Goal: Find specific fact: Find contact information

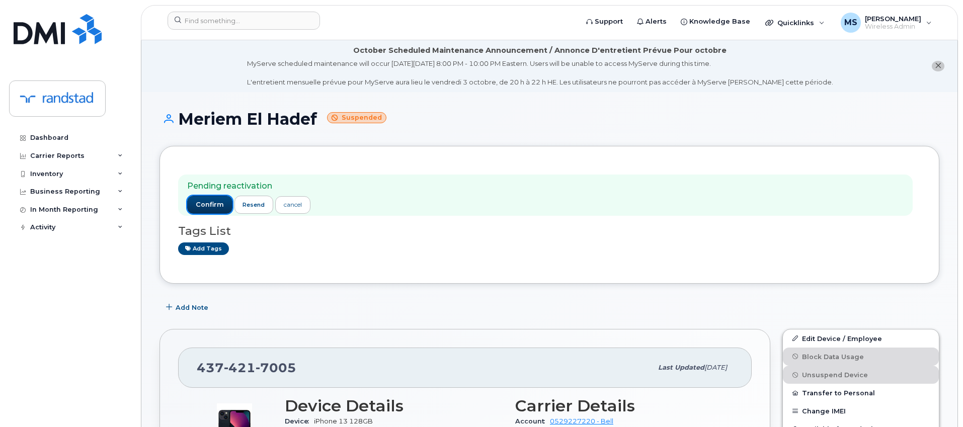
click at [200, 202] on span "confirm" at bounding box center [210, 204] width 28 height 9
click at [217, 209] on span "confirm" at bounding box center [210, 204] width 28 height 9
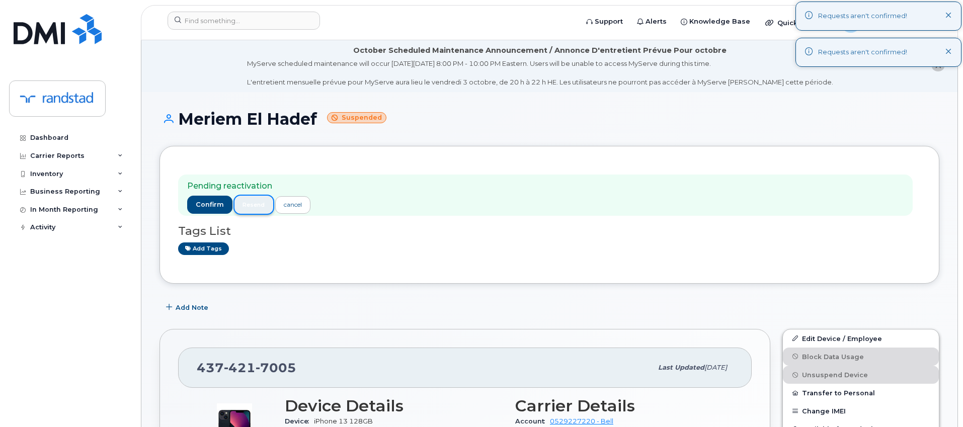
click at [267, 201] on button "resend" at bounding box center [254, 205] width 39 height 18
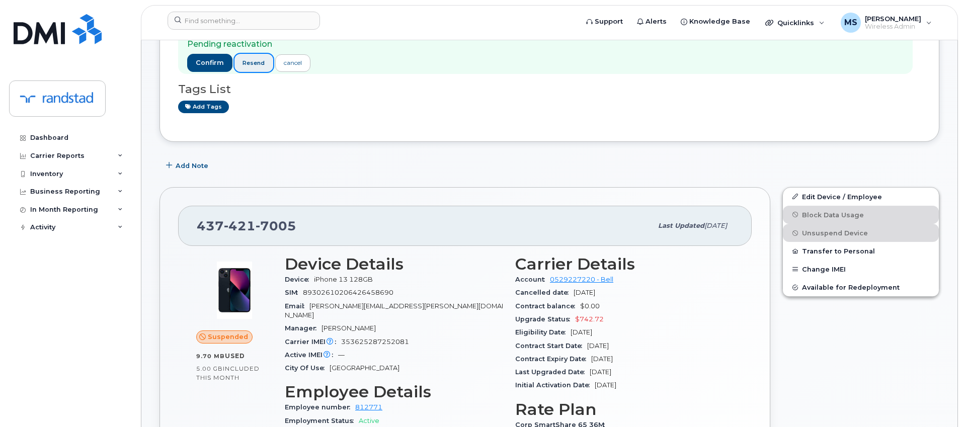
scroll to position [114, 0]
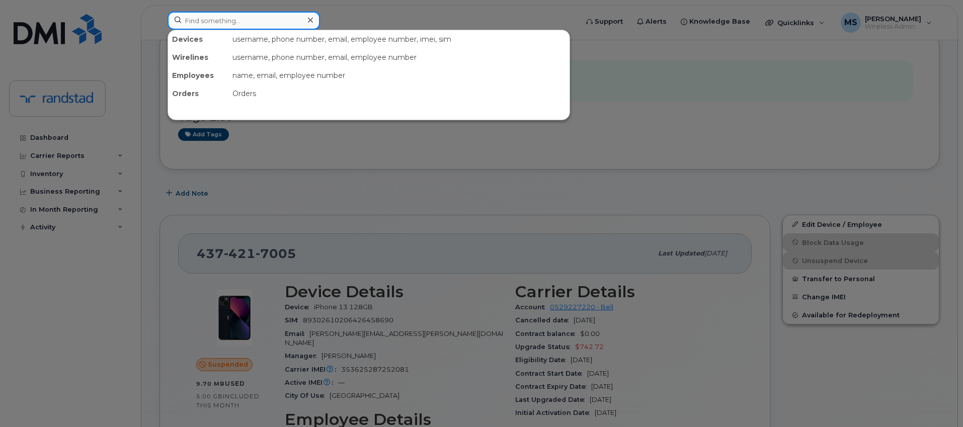
click at [239, 18] on input at bounding box center [244, 21] width 153 height 18
paste input "353625287252081"
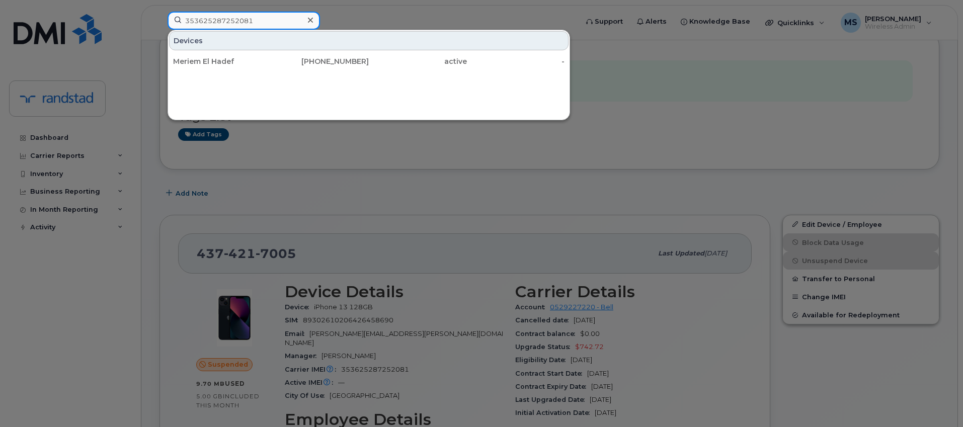
type input "353625287252081"
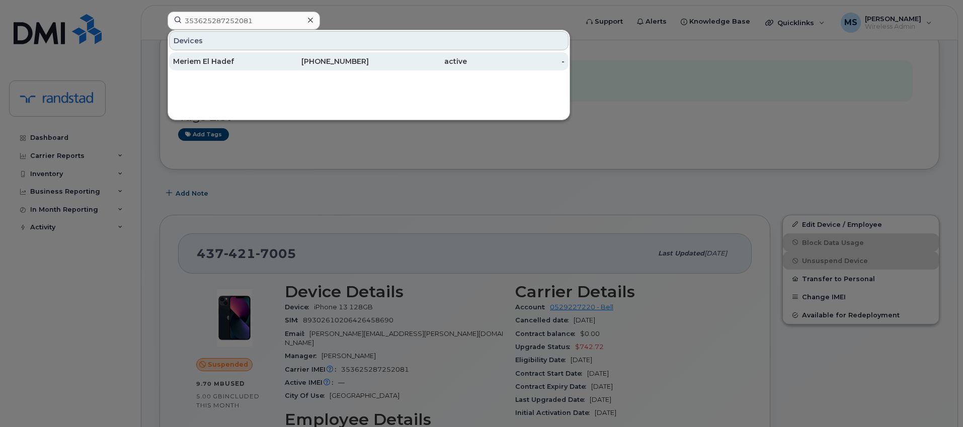
click at [225, 60] on div "Meriem El Hadef" at bounding box center [222, 61] width 98 height 10
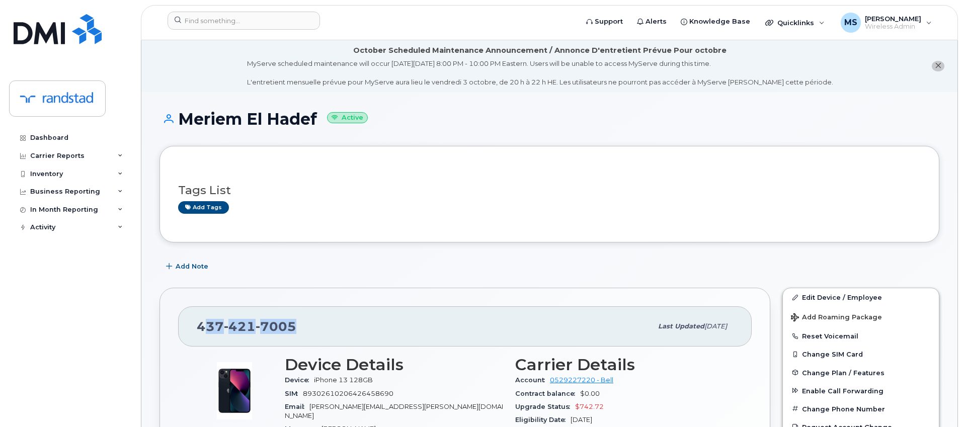
drag, startPoint x: 309, startPoint y: 325, endPoint x: 204, endPoint y: 322, distance: 104.7
click at [208, 322] on div "[PHONE_NUMBER]" at bounding box center [425, 326] width 456 height 21
drag, startPoint x: 199, startPoint y: 324, endPoint x: 300, endPoint y: 324, distance: 101.2
click at [301, 325] on div "[PHONE_NUMBER]" at bounding box center [425, 326] width 456 height 21
copy span "[PHONE_NUMBER]"
